Goal: Transaction & Acquisition: Register for event/course

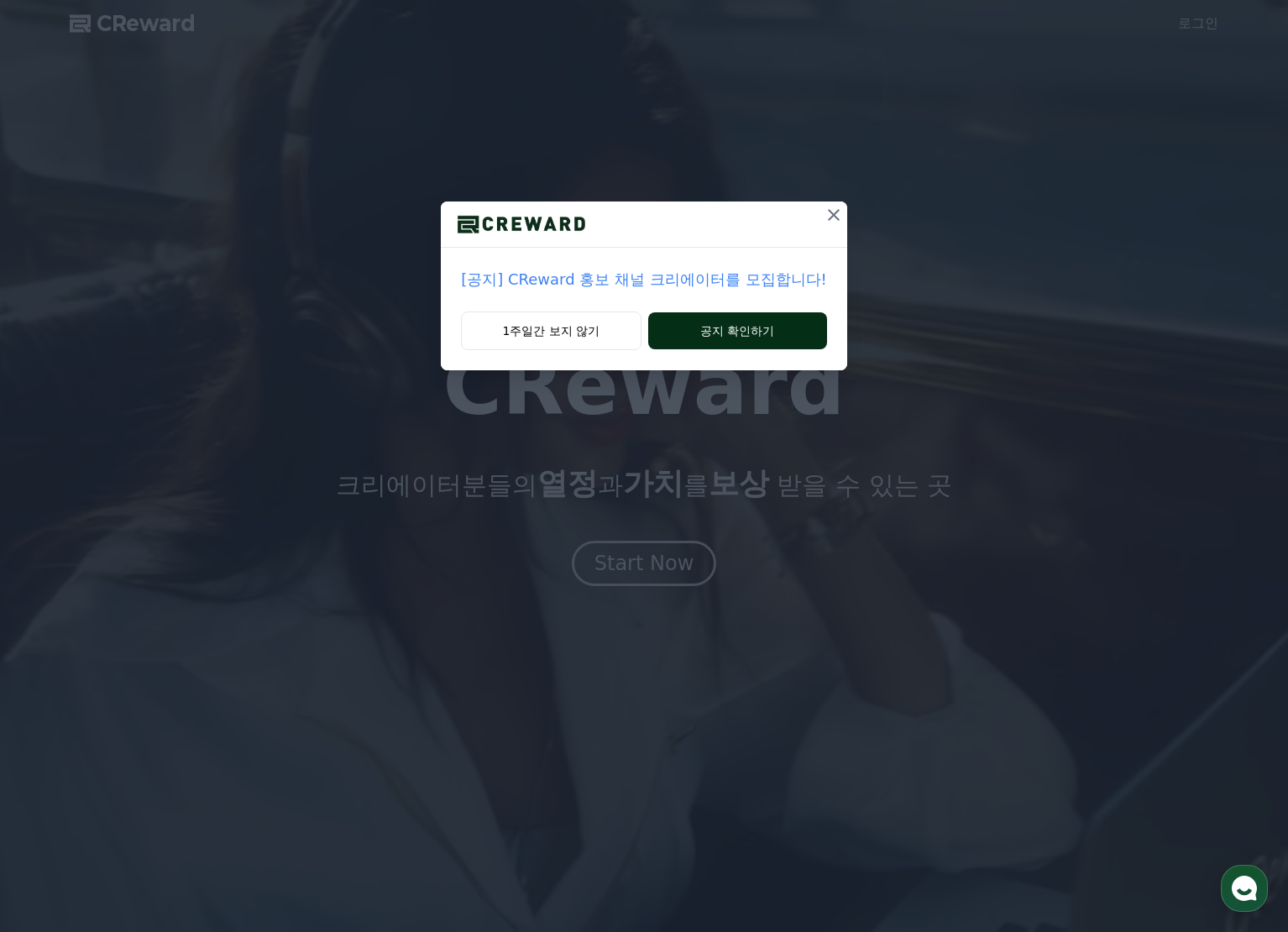
click at [721, 326] on button "공지 확인하기" at bounding box center [738, 331] width 179 height 37
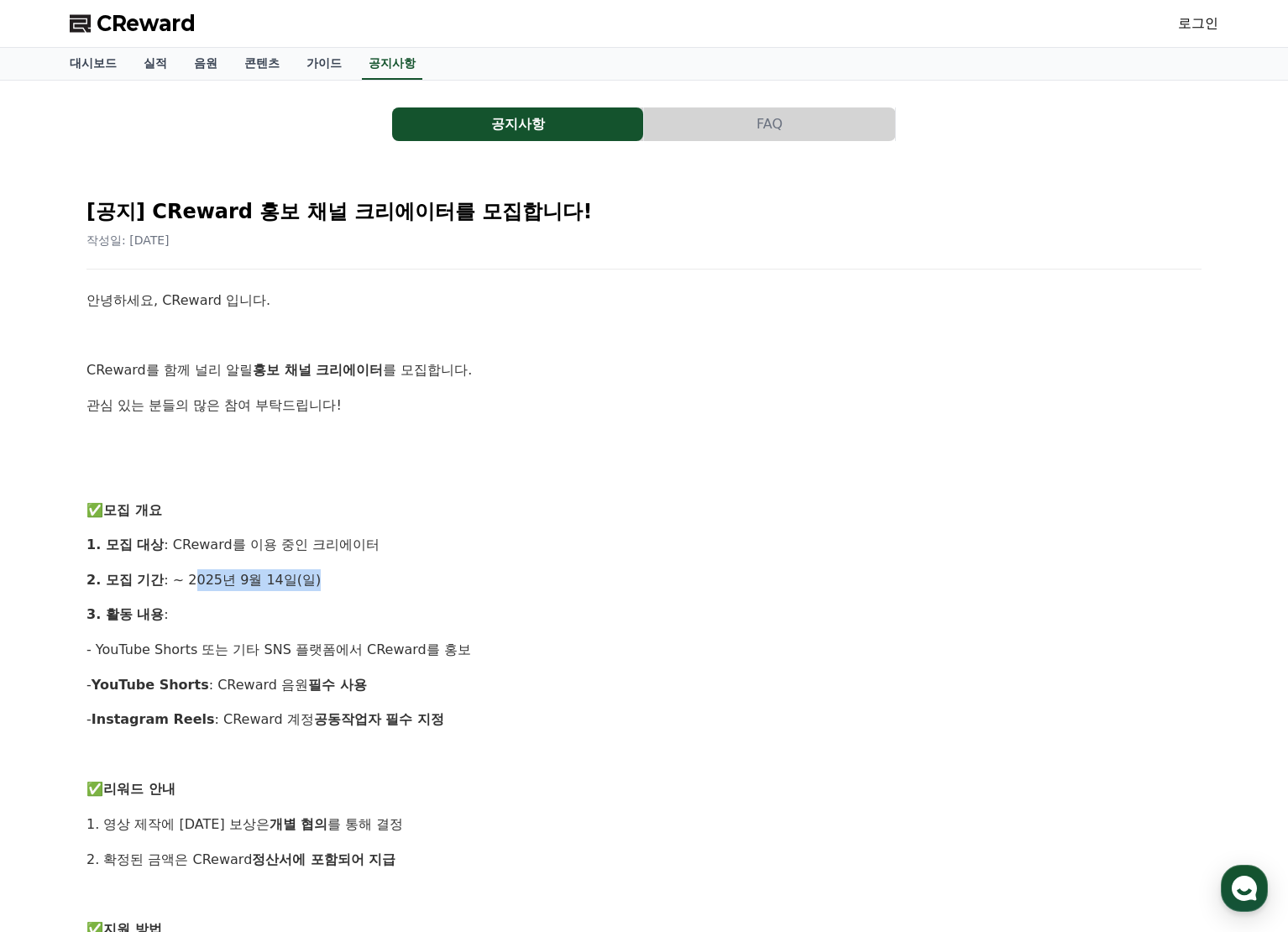
drag, startPoint x: 191, startPoint y: 578, endPoint x: 452, endPoint y: 586, distance: 261.1
click at [452, 586] on p "2. 모집 기간 : ~ 2025년 9월 14일(일)" at bounding box center [644, 580] width 1115 height 22
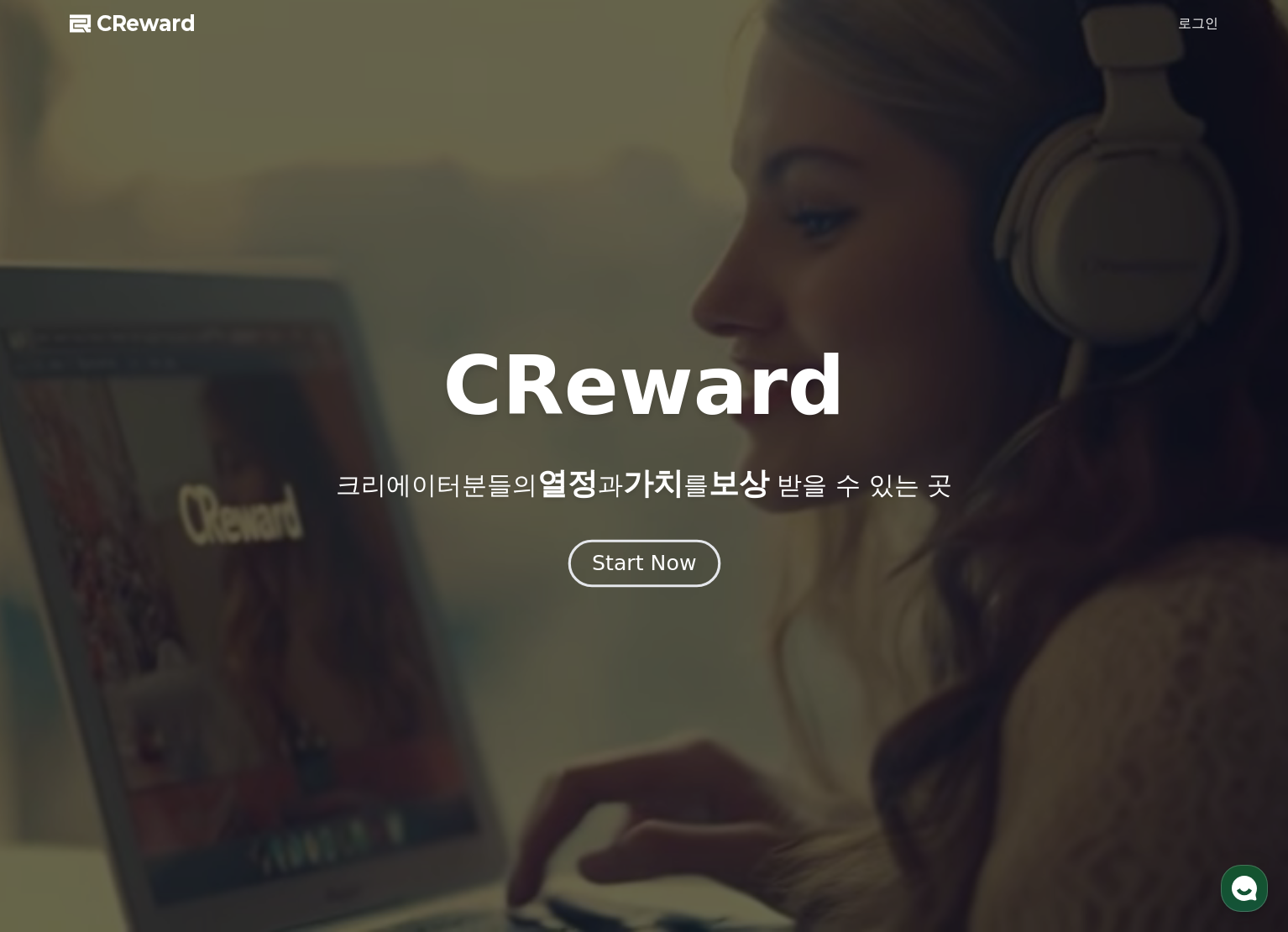
click at [639, 561] on div "Start Now" at bounding box center [644, 563] width 104 height 29
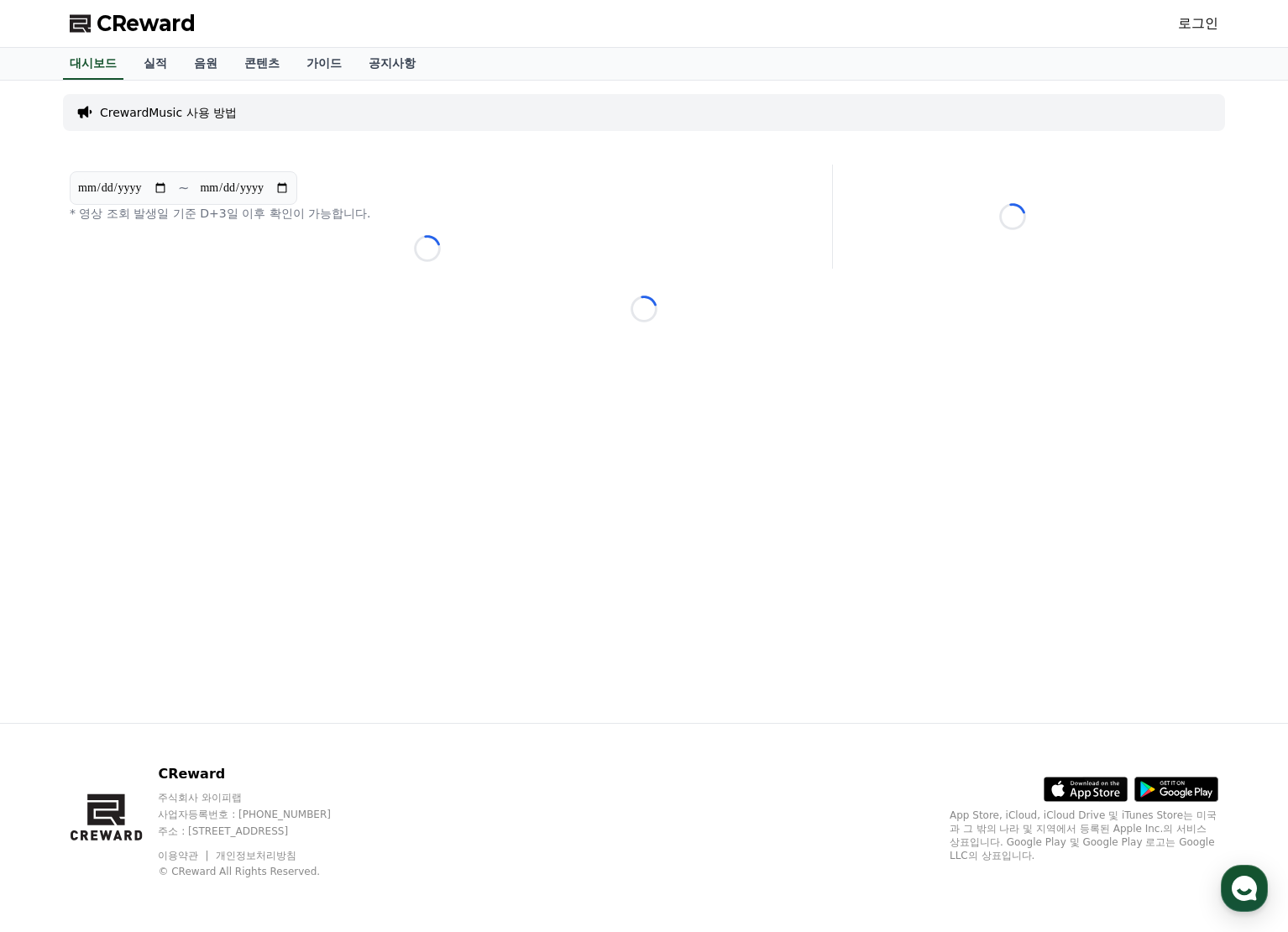
click at [1190, 22] on link "로그인" at bounding box center [1199, 24] width 40 height 20
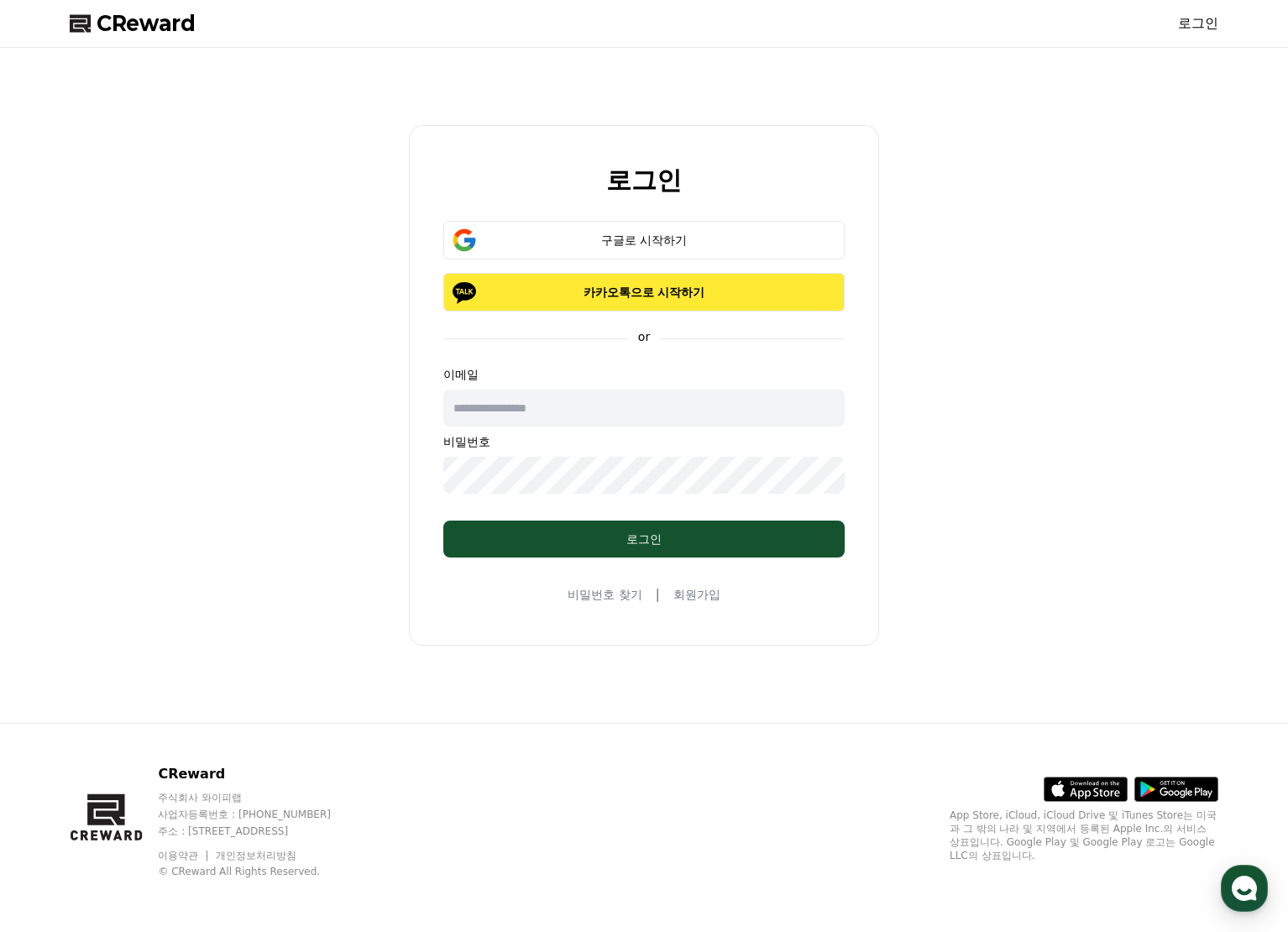
click at [693, 302] on button "카카오톡으로 시작하기" at bounding box center [644, 293] width 401 height 39
